Goal: Information Seeking & Learning: Learn about a topic

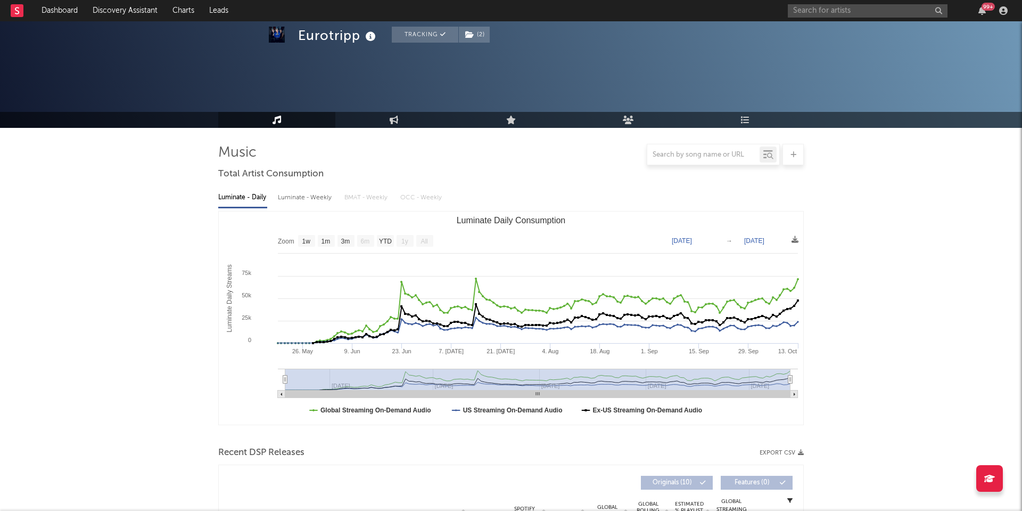
select select "1w"
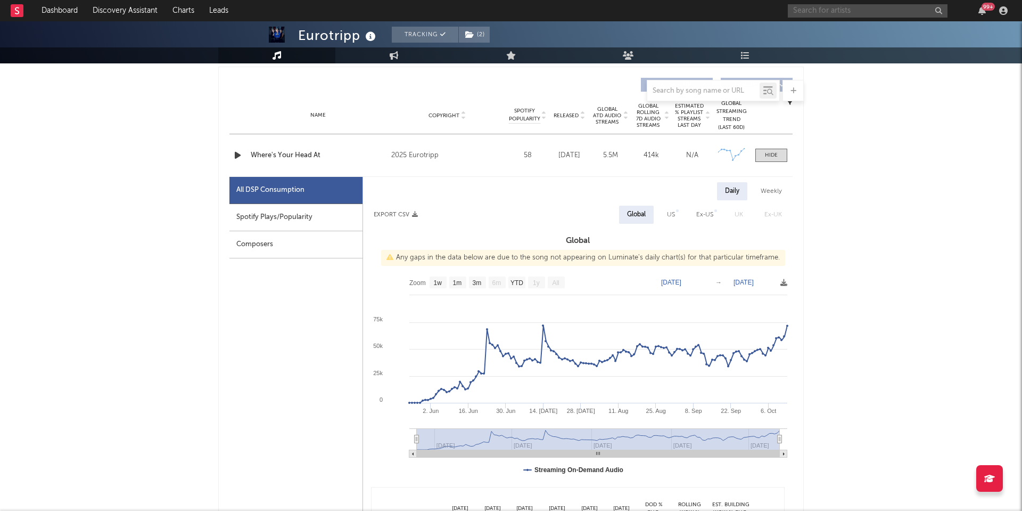
click at [812, 8] on input "text" at bounding box center [868, 10] width 160 height 13
type input "love rarely"
click at [824, 30] on link "Love Rarely" at bounding box center [868, 35] width 160 height 35
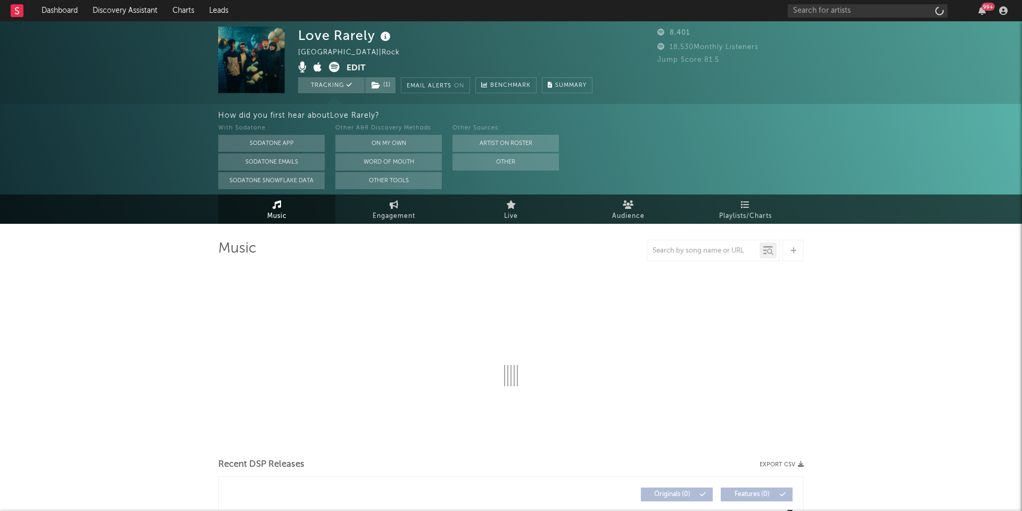
select select "1w"
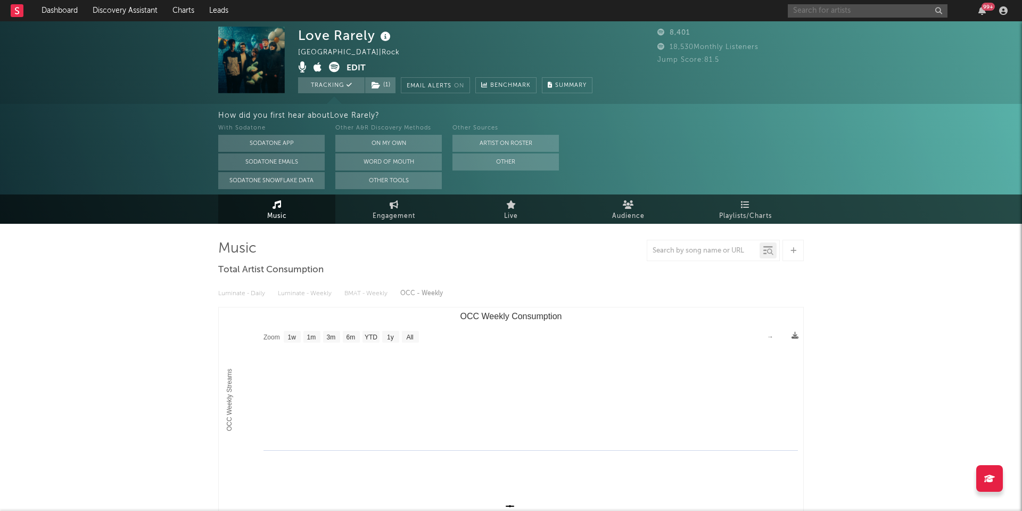
click at [812, 9] on input "text" at bounding box center [868, 10] width 160 height 13
click at [830, 14] on input "shady" at bounding box center [868, 10] width 160 height 13
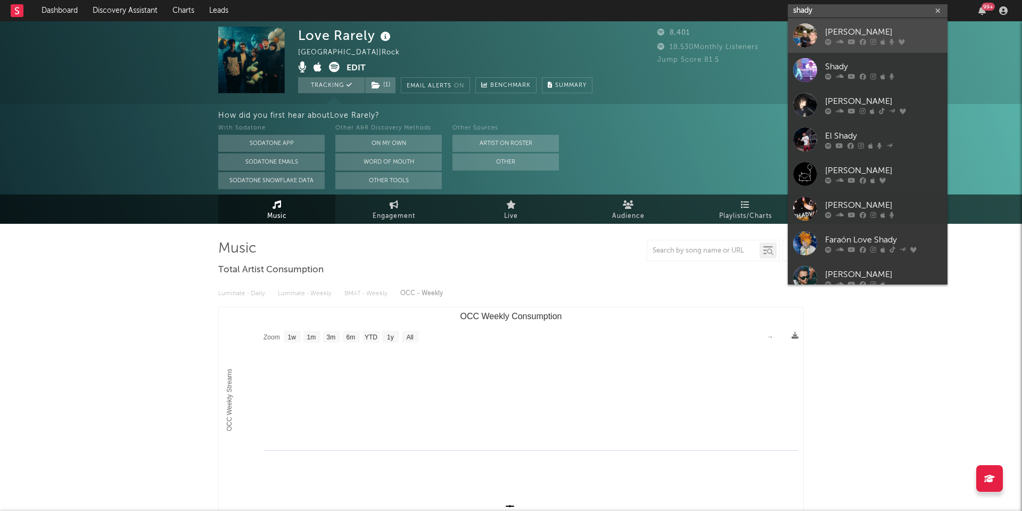
type input "shady"
click at [849, 29] on div "Shady Nasty" at bounding box center [883, 32] width 117 height 13
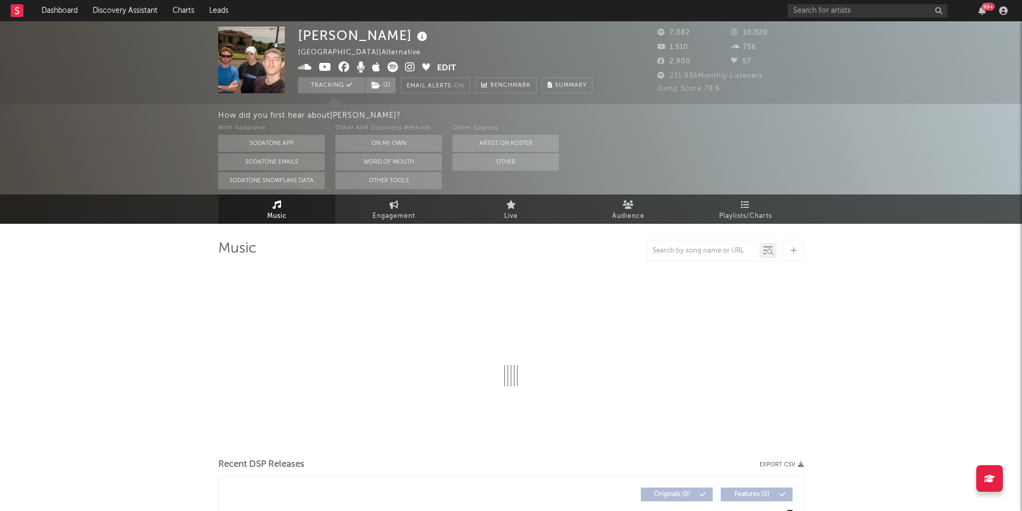
select select "6m"
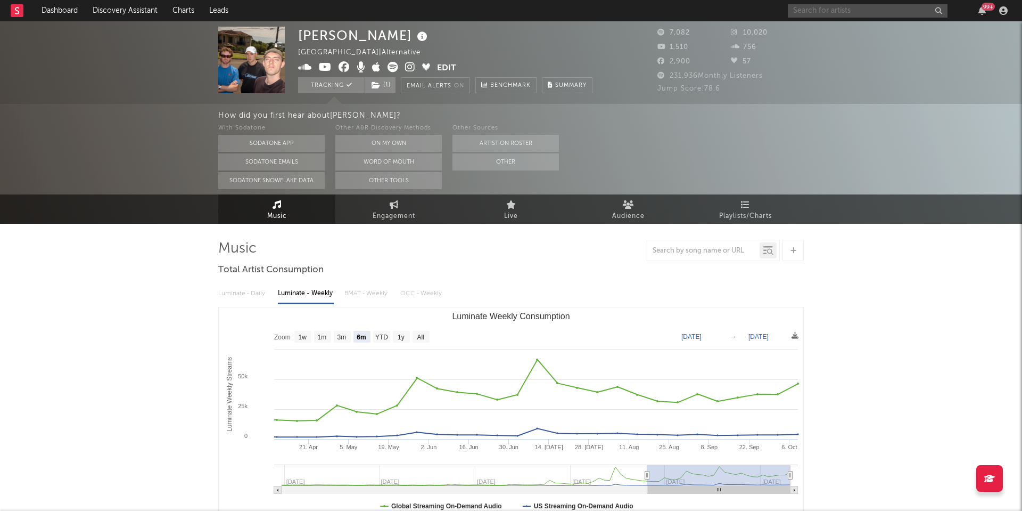
click at [824, 14] on input "text" at bounding box center [868, 10] width 160 height 13
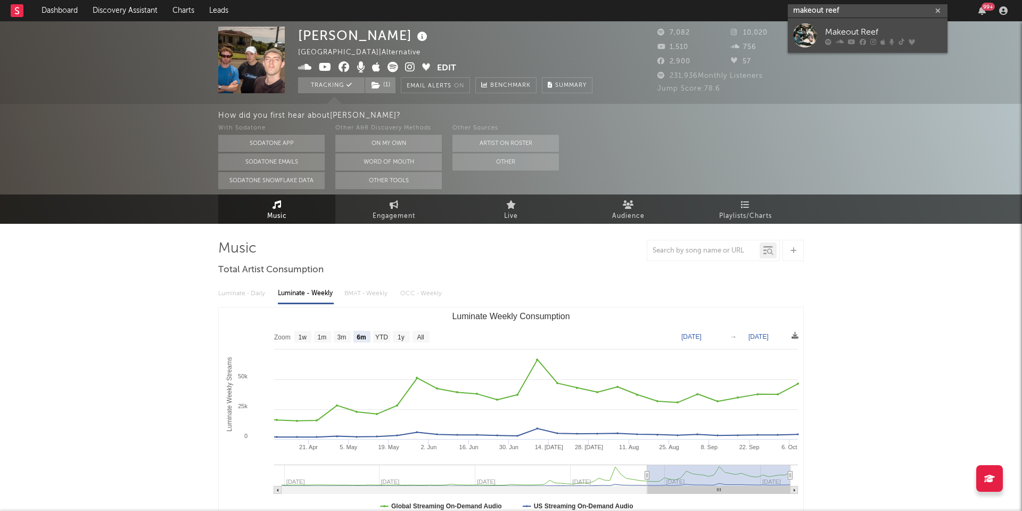
type input "makeout reef"
click at [842, 30] on div "Makeout Reef" at bounding box center [883, 32] width 117 height 13
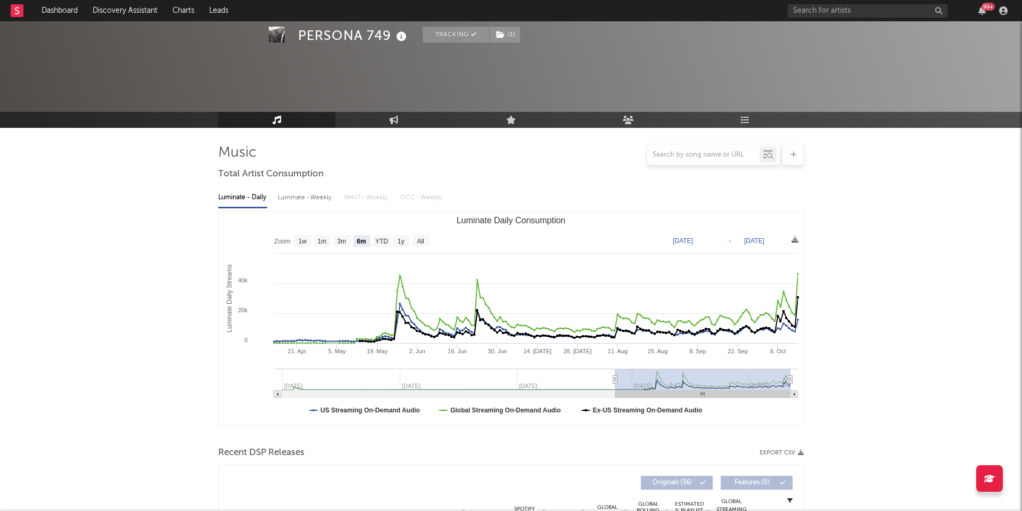
select select "6m"
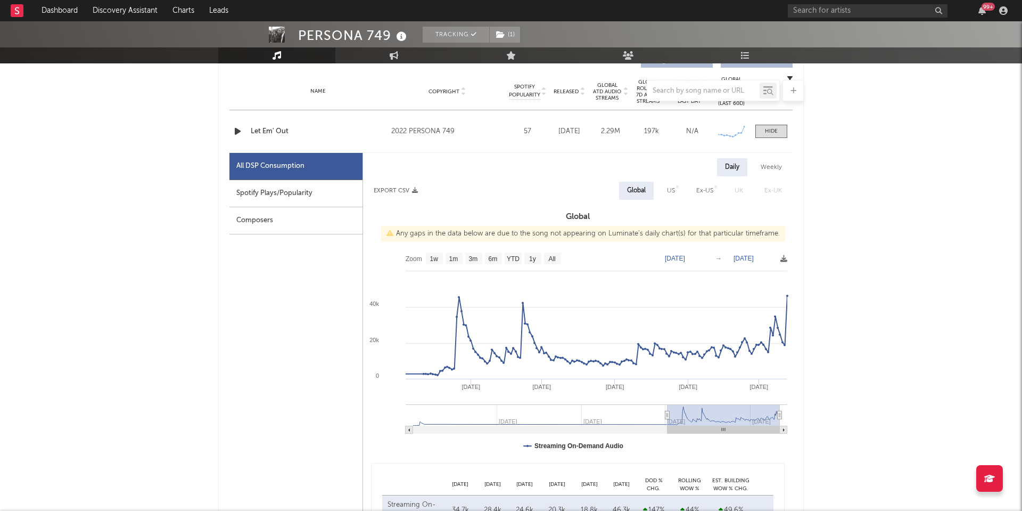
click at [308, 323] on div "All DSP Consumption Spotify Plays/Popularity Composers" at bounding box center [296, 406] width 134 height 506
type input "2025-04-28"
select select "6m"
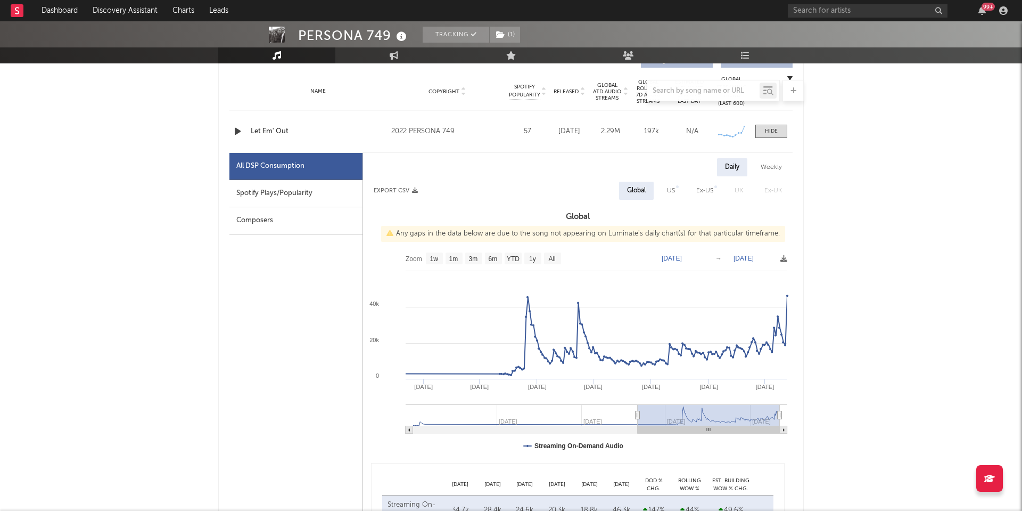
type input "2025-04-09"
select select "6m"
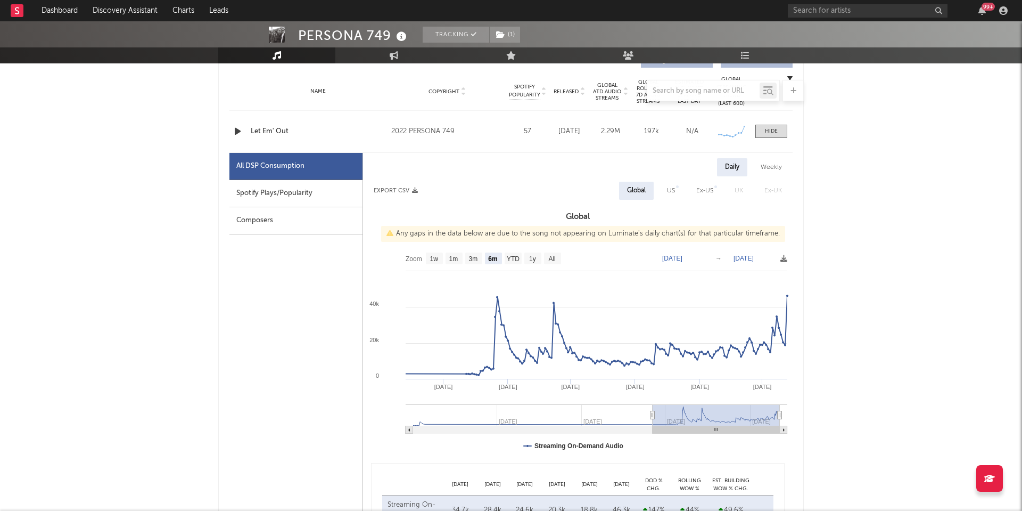
type input "2025-04-10"
drag, startPoint x: 666, startPoint y: 414, endPoint x: 651, endPoint y: 412, distance: 15.6
click at [651, 411] on icon at bounding box center [651, 415] width 4 height 8
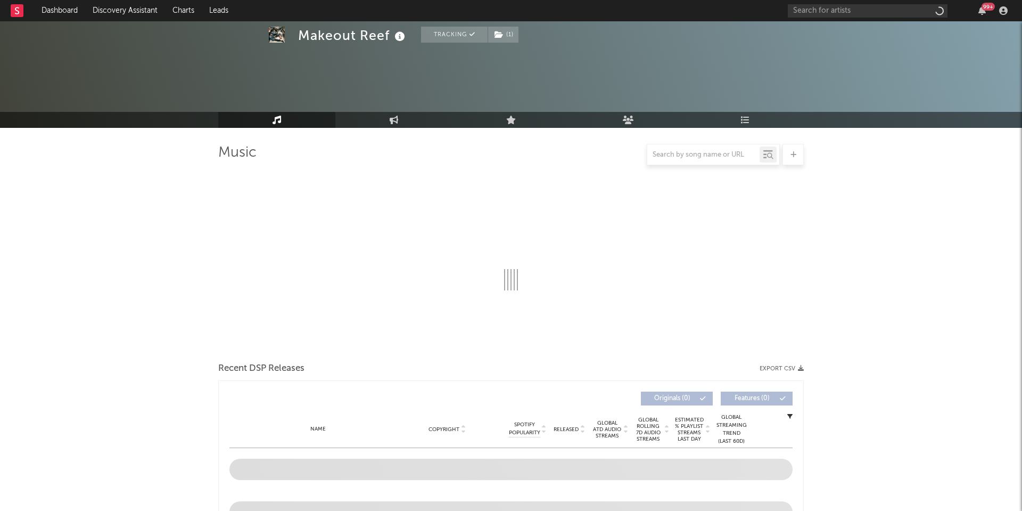
scroll to position [130, 0]
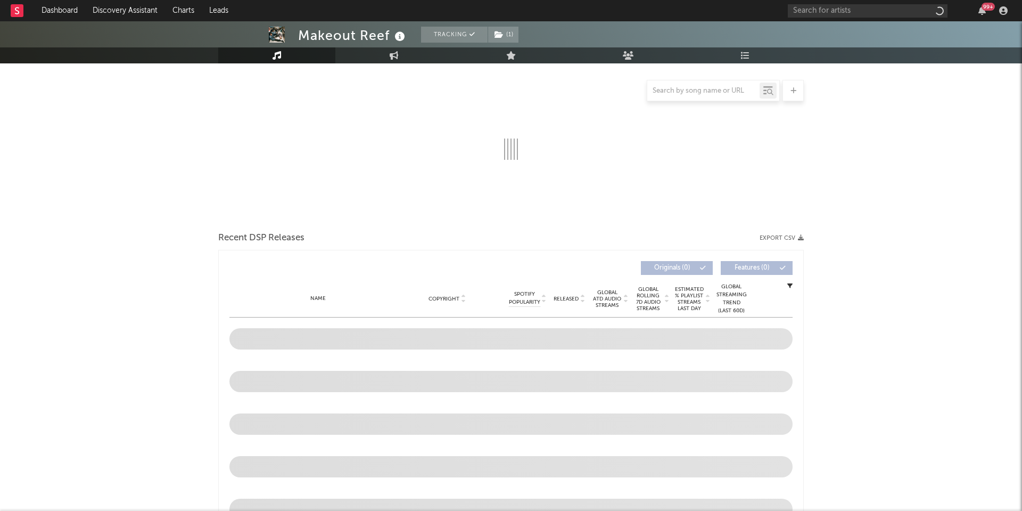
select select "6m"
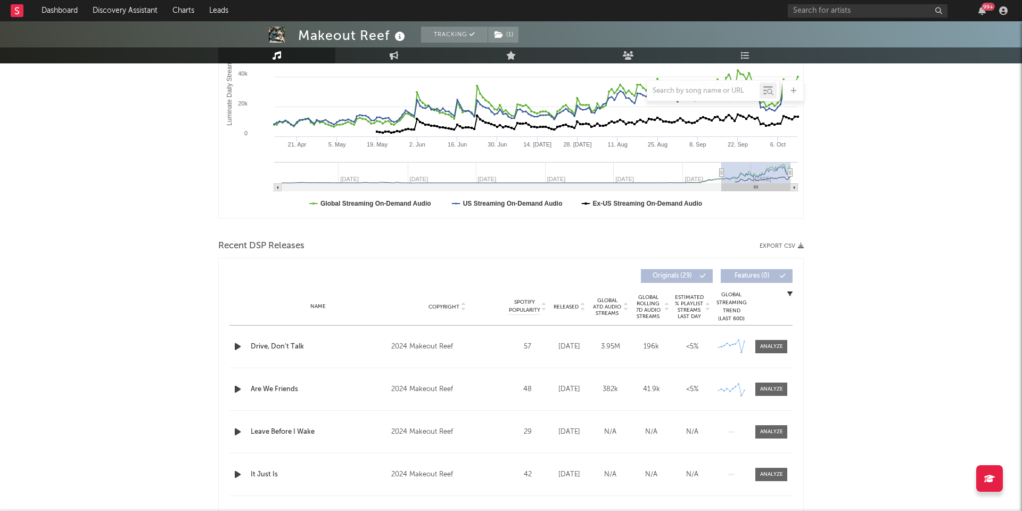
scroll to position [215, 0]
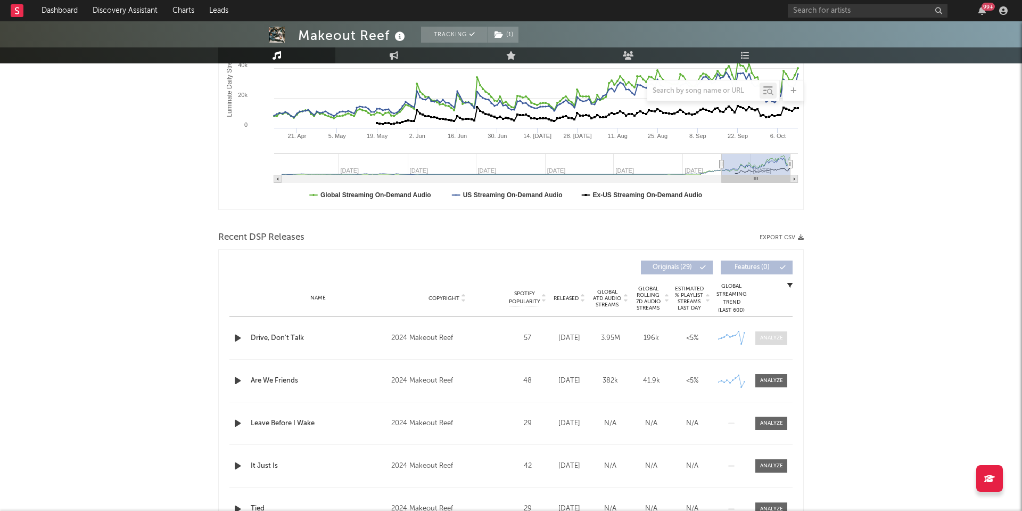
click at [767, 336] on div at bounding box center [771, 338] width 23 height 8
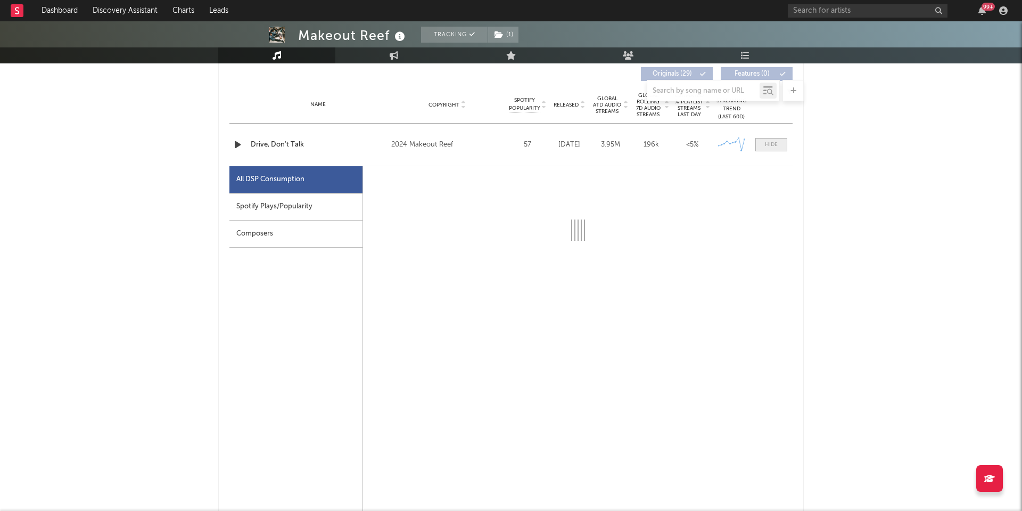
select select "6m"
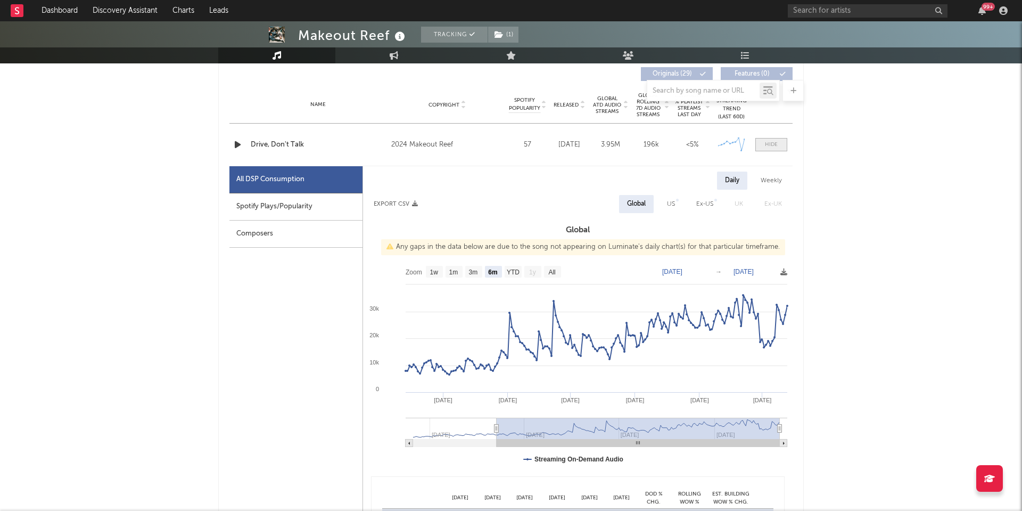
scroll to position [417, 0]
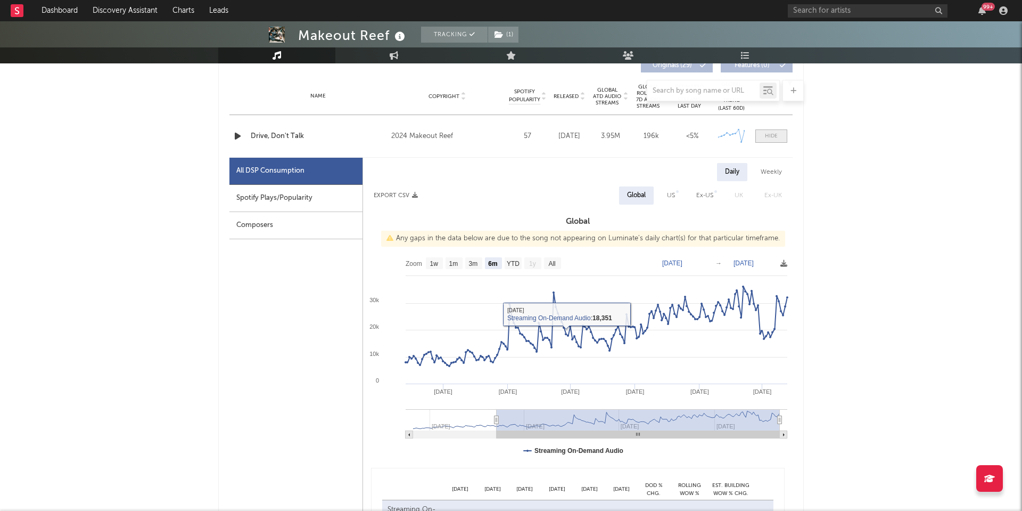
click at [767, 133] on div at bounding box center [771, 136] width 13 height 8
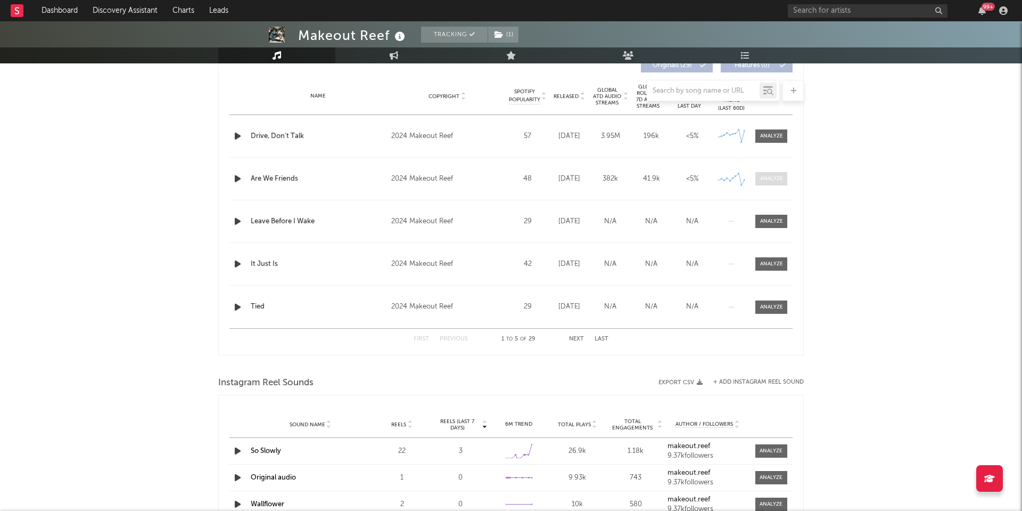
click at [780, 175] on div at bounding box center [771, 179] width 23 height 8
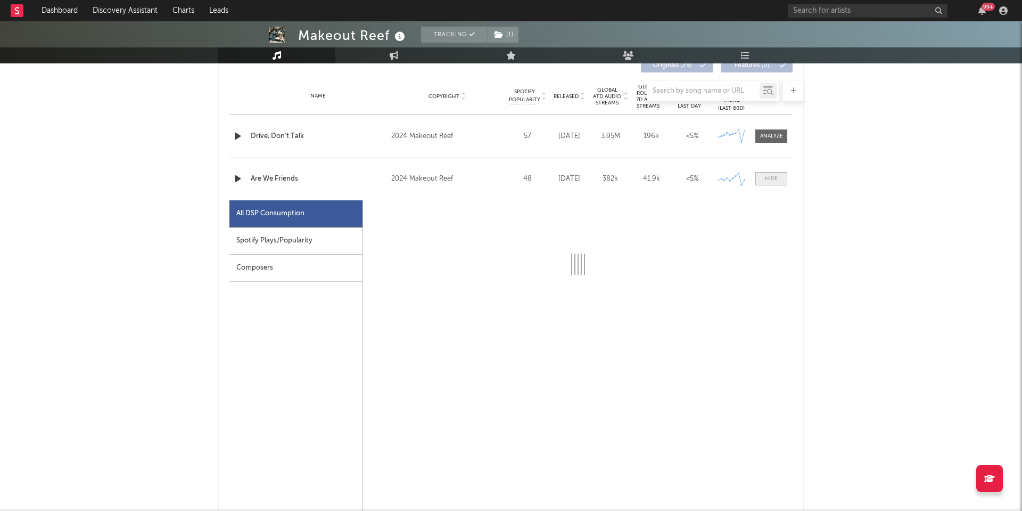
select select "1w"
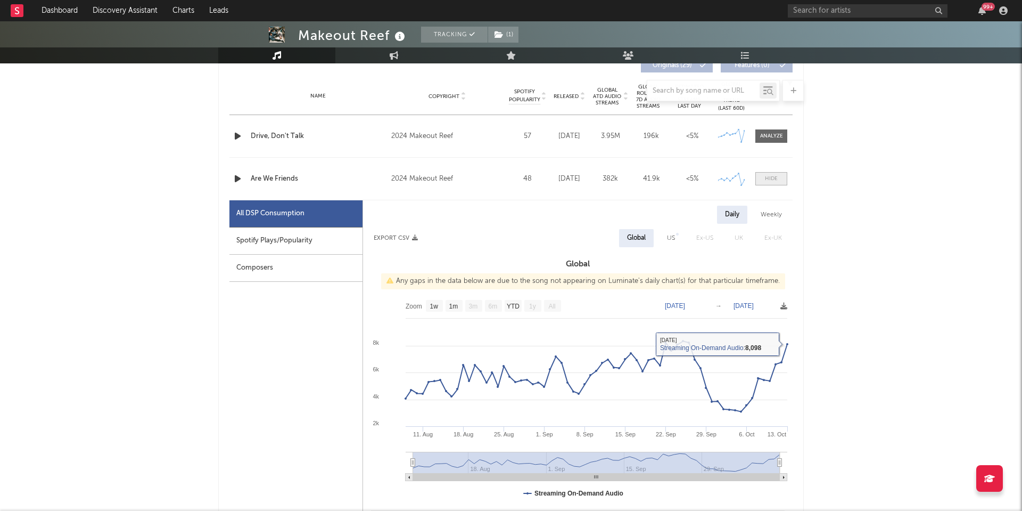
click at [761, 177] on span at bounding box center [771, 178] width 32 height 13
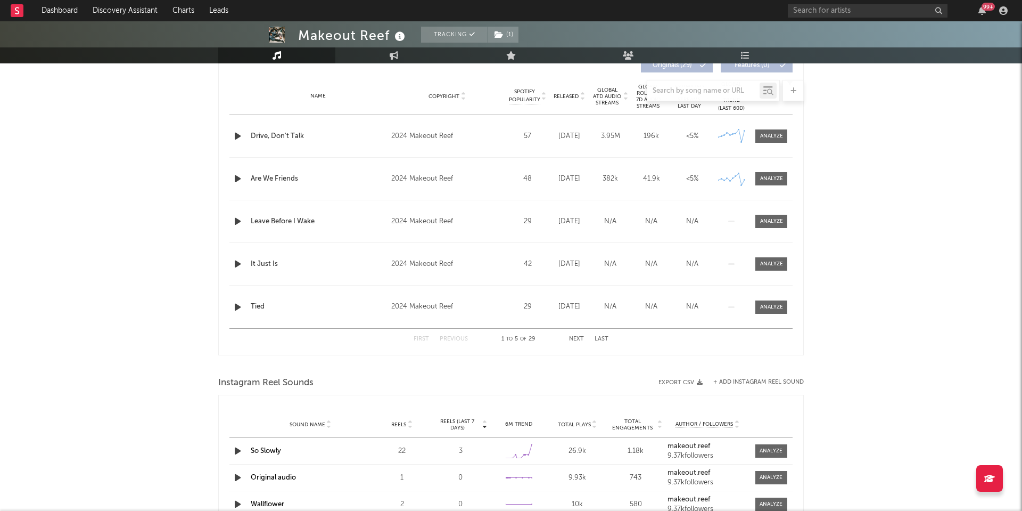
click at [71, 366] on div "Makeout Reef Tracking ( 1 ) [GEOGRAPHIC_DATA] | Alternative Edit Tracking ( 1 )…" at bounding box center [511, 280] width 1022 height 1352
